Goal: Task Accomplishment & Management: Use online tool/utility

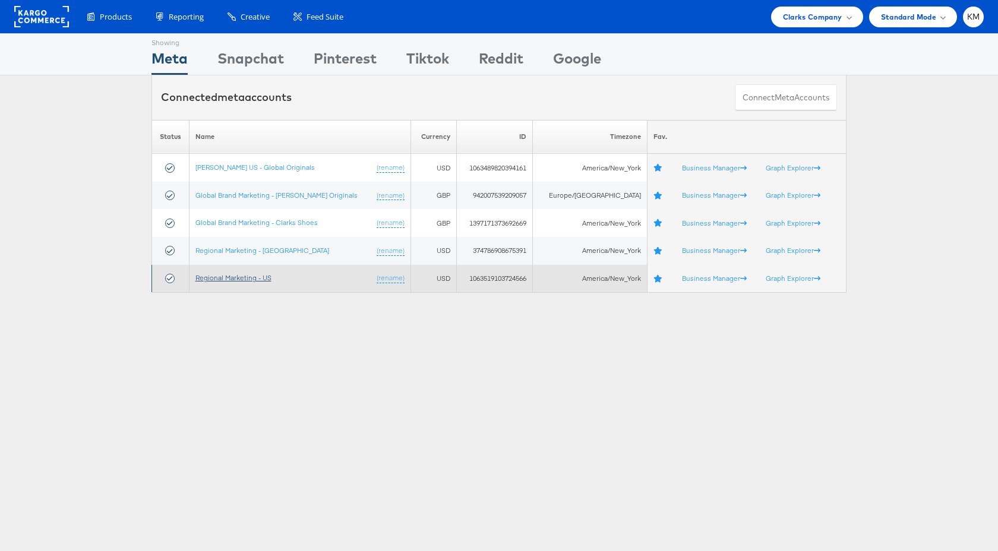
click at [250, 280] on link "Regional Marketing - US" at bounding box center [233, 277] width 76 height 9
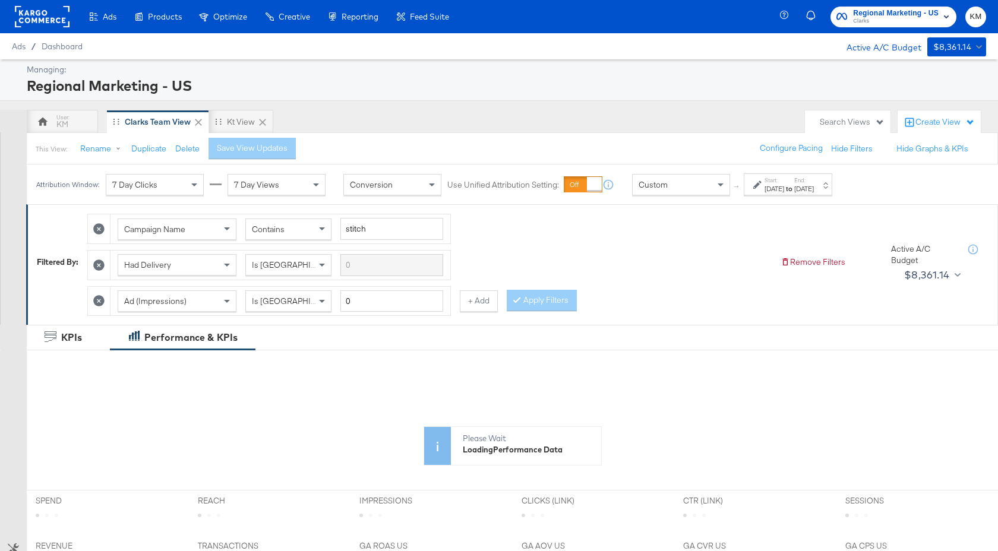
click at [696, 190] on div "Custom" at bounding box center [681, 185] width 97 height 20
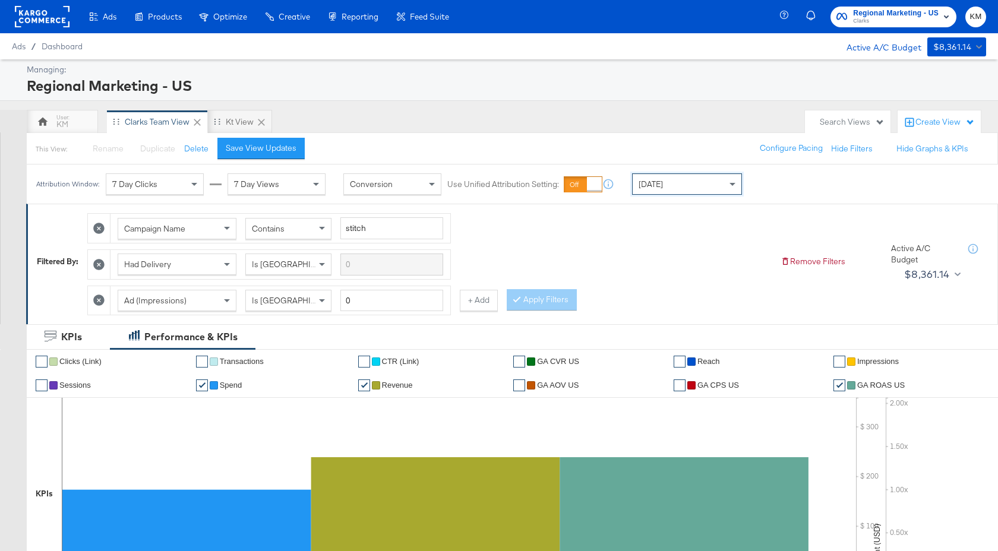
scroll to position [509, 0]
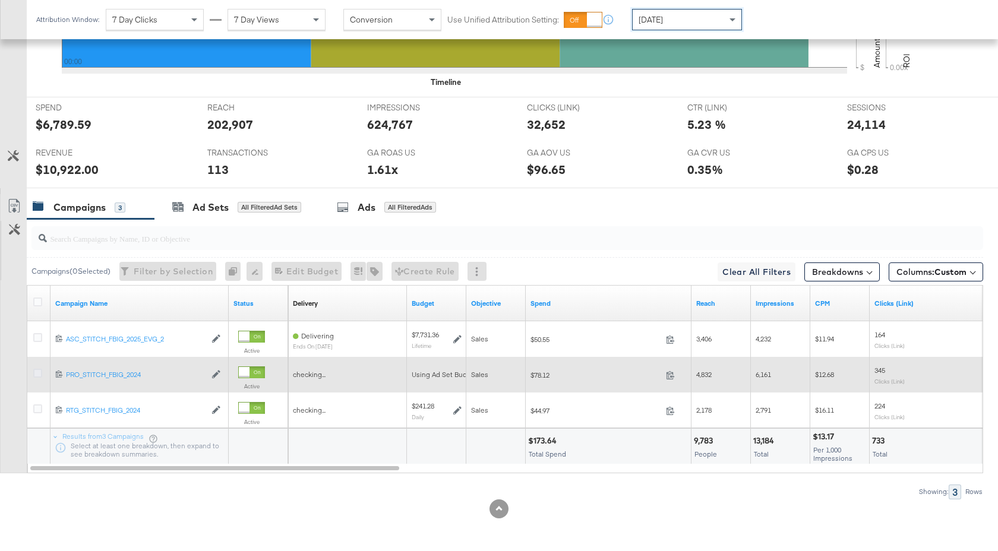
click at [40, 374] on icon at bounding box center [37, 373] width 9 height 9
click at [0, 0] on input "checkbox" at bounding box center [0, 0] width 0 height 0
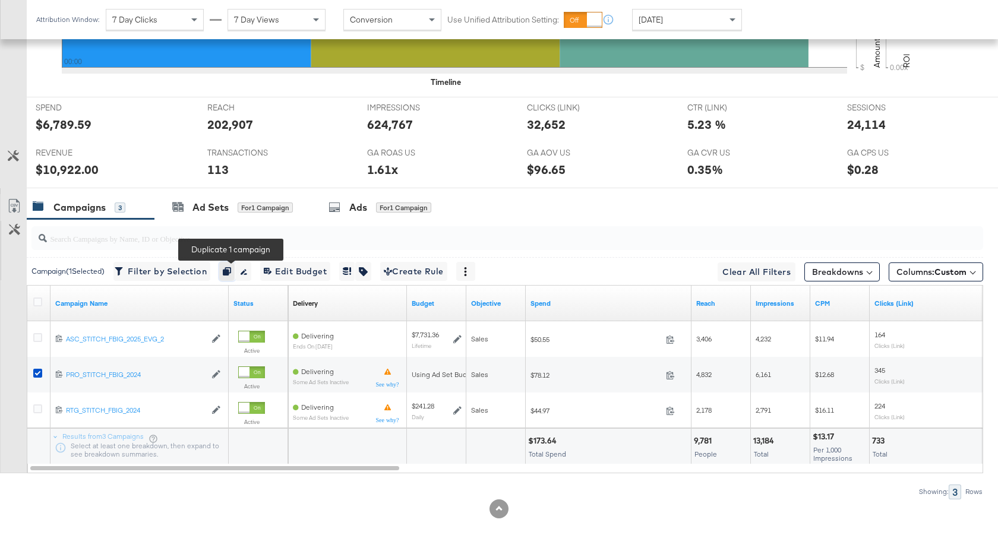
click at [231, 270] on icon "button" at bounding box center [227, 271] width 8 height 8
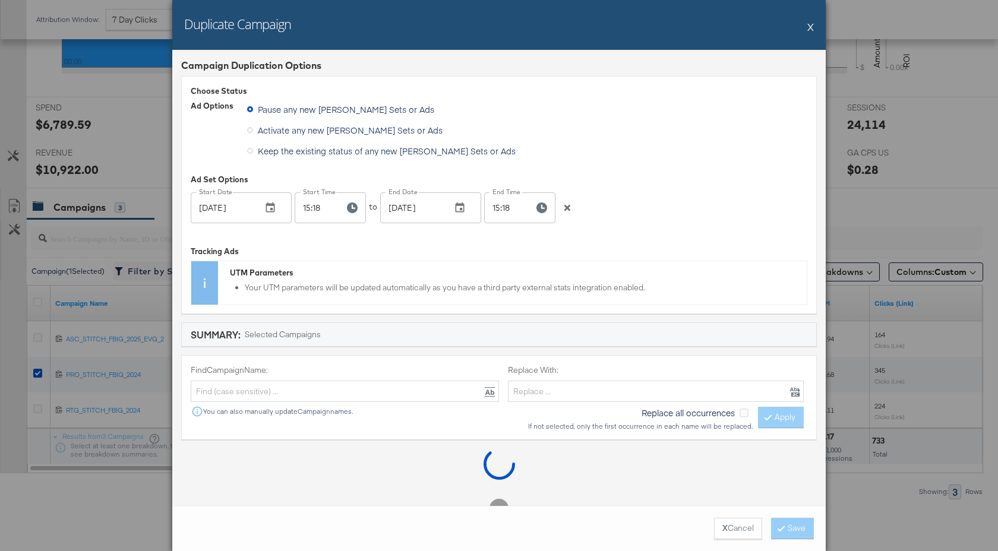
click at [252, 152] on icon at bounding box center [250, 151] width 6 height 6
click at [0, 0] on input "Keep the existing status of any new [PERSON_NAME] Sets or Ads" at bounding box center [0, 0] width 0 height 0
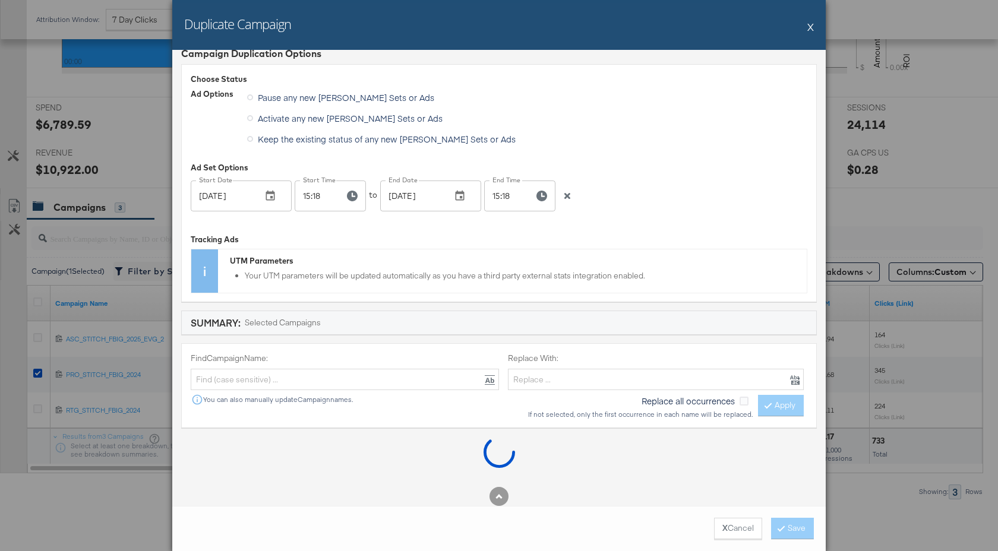
scroll to position [11, 0]
click at [414, 377] on input "text" at bounding box center [345, 381] width 308 height 22
click at [418, 349] on div "Find Campaign Name: You can also manually update Campaign names. Replace With: …" at bounding box center [499, 386] width 636 height 84
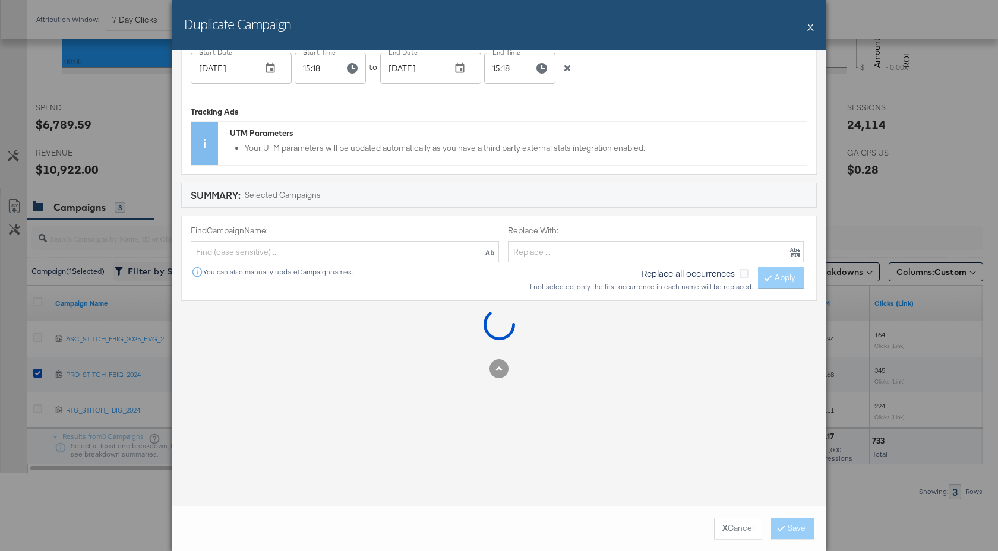
scroll to position [0, 0]
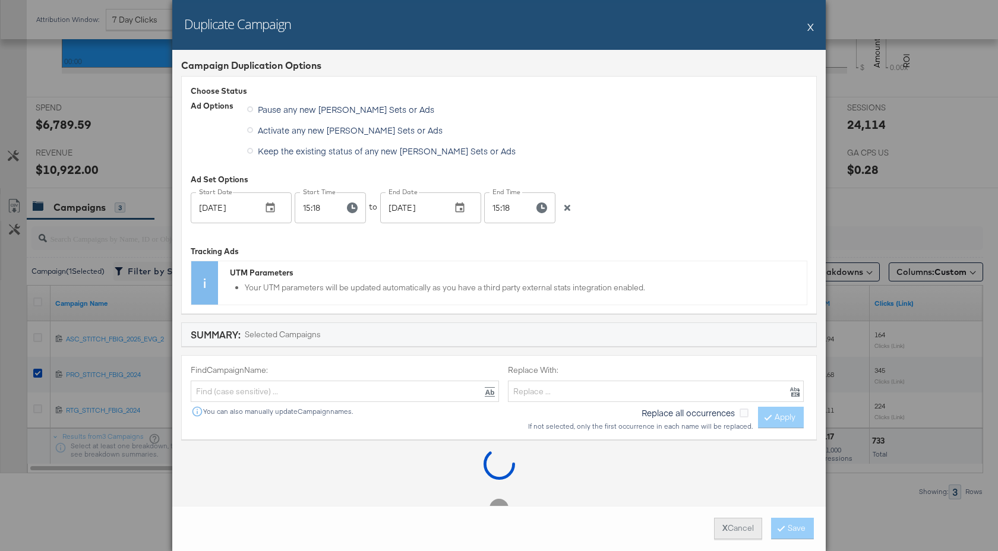
click at [728, 520] on button "X Cancel" at bounding box center [738, 528] width 48 height 21
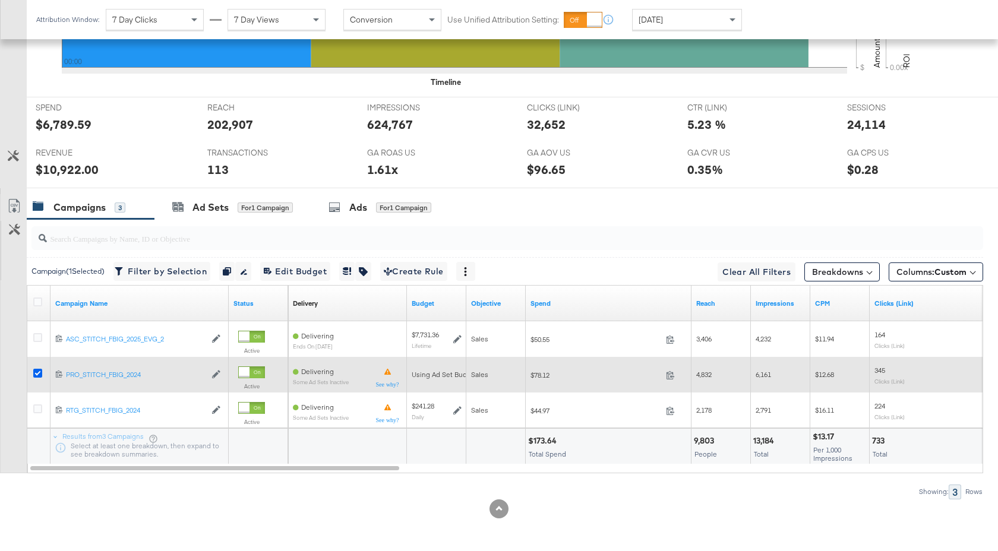
click at [39, 373] on icon at bounding box center [37, 373] width 9 height 9
click at [0, 0] on input "checkbox" at bounding box center [0, 0] width 0 height 0
